Goal: Information Seeking & Learning: Learn about a topic

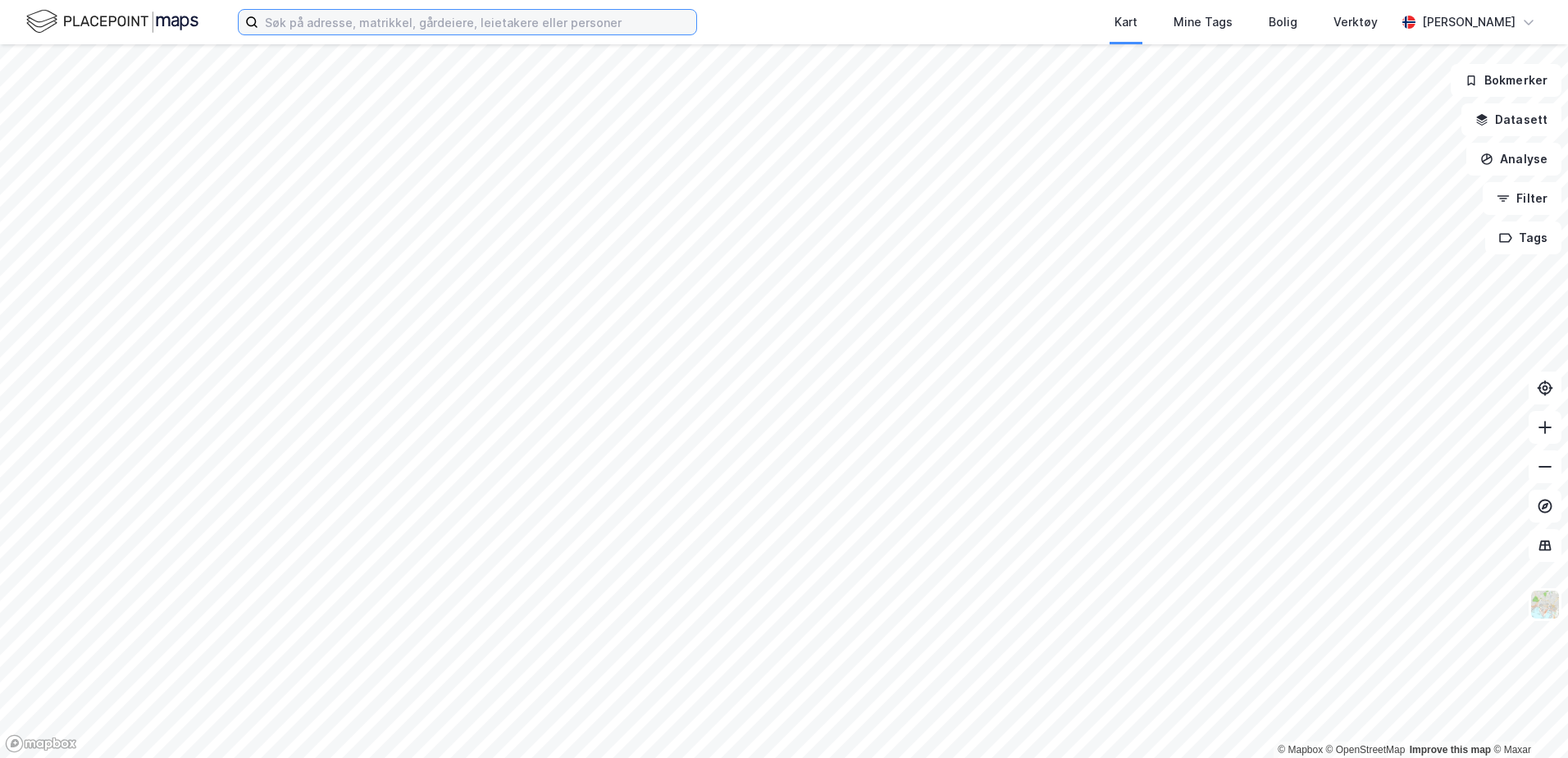
click at [335, 25] on input at bounding box center [477, 22] width 438 height 25
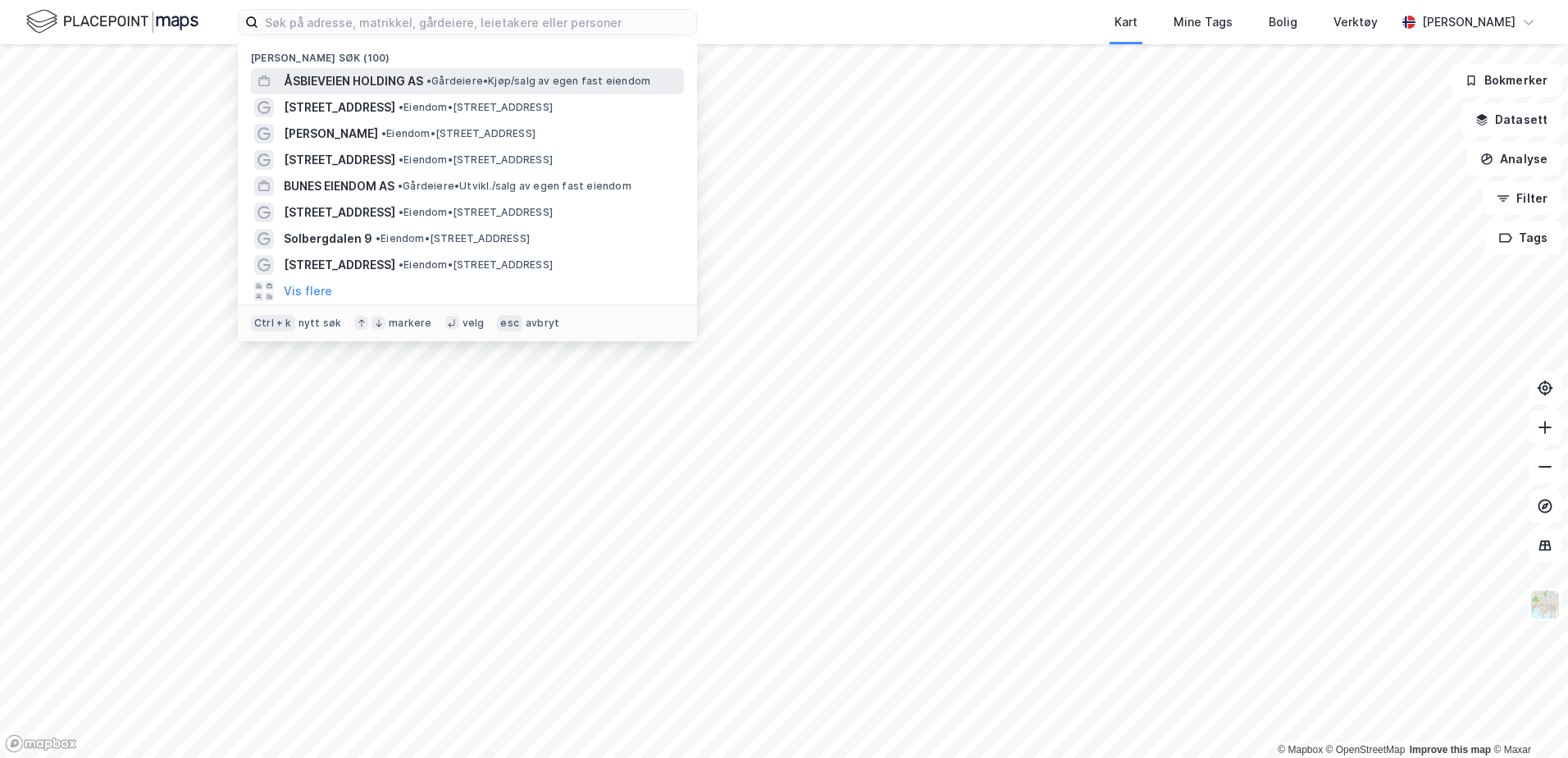
click at [415, 79] on span "ÅSBIEVEIEN HOLDING AS" at bounding box center [353, 81] width 139 height 19
